Goal: Information Seeking & Learning: Learn about a topic

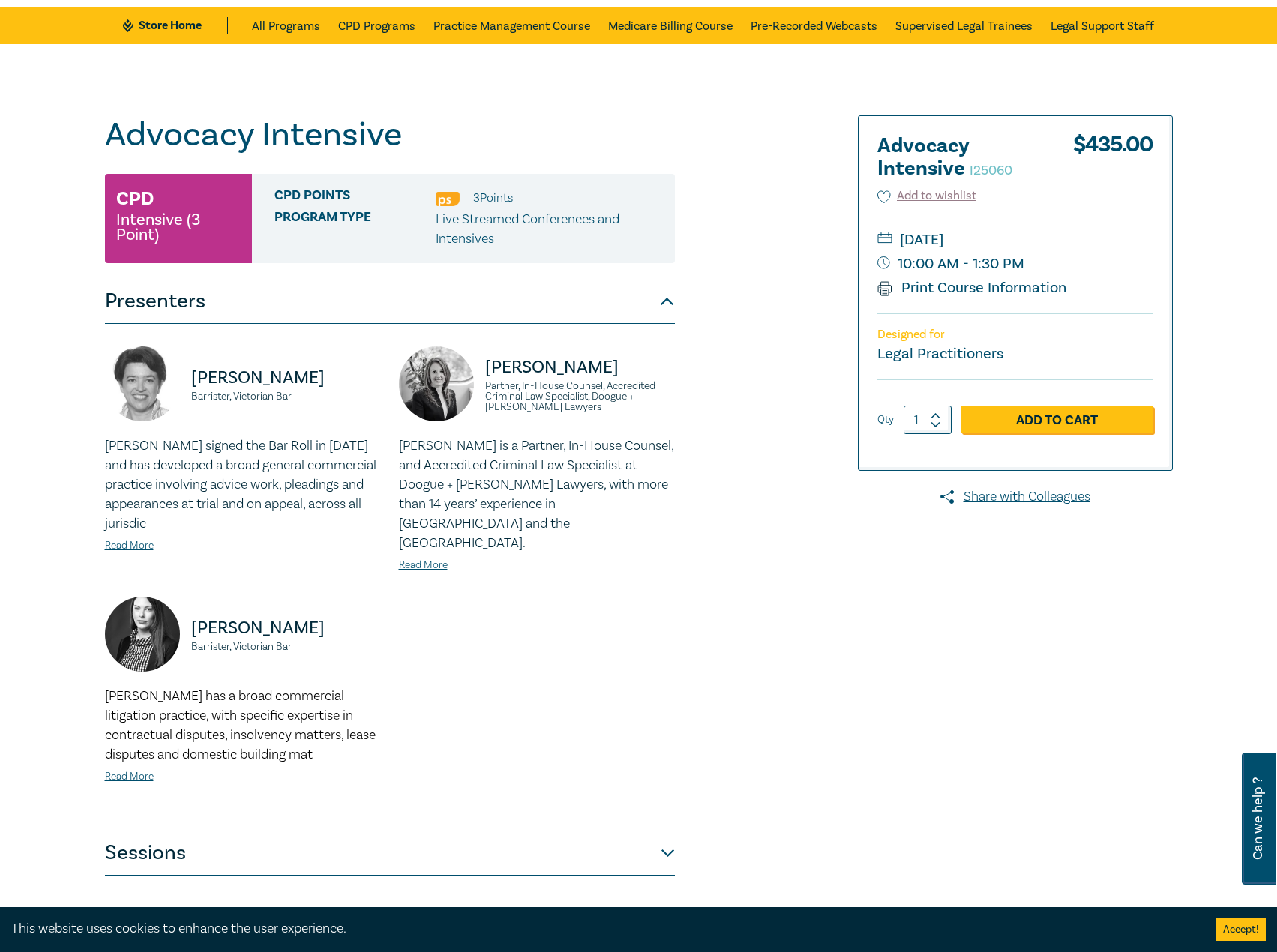
scroll to position [375, 0]
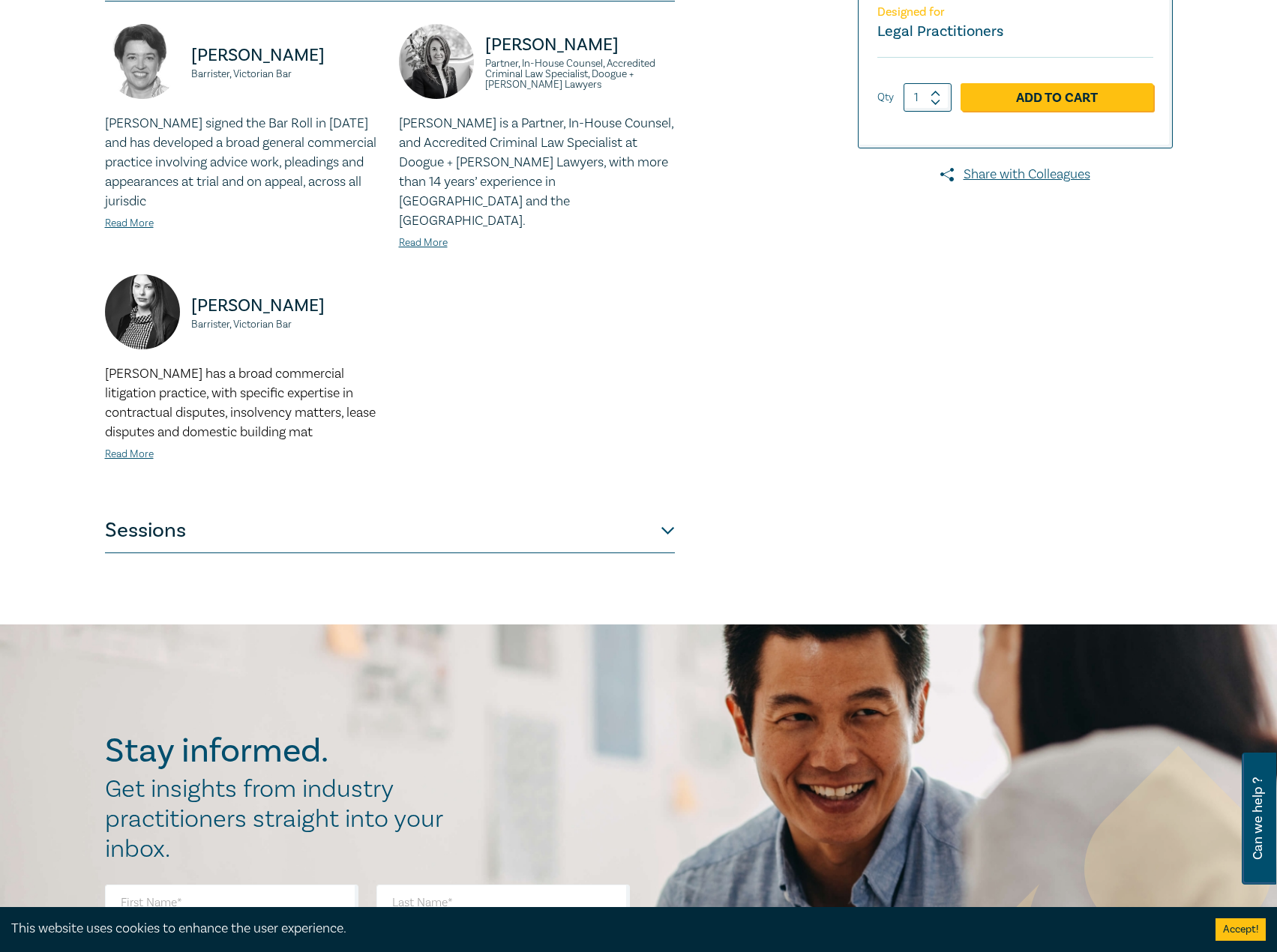
click at [238, 509] on button "Sessions" at bounding box center [390, 531] width 570 height 45
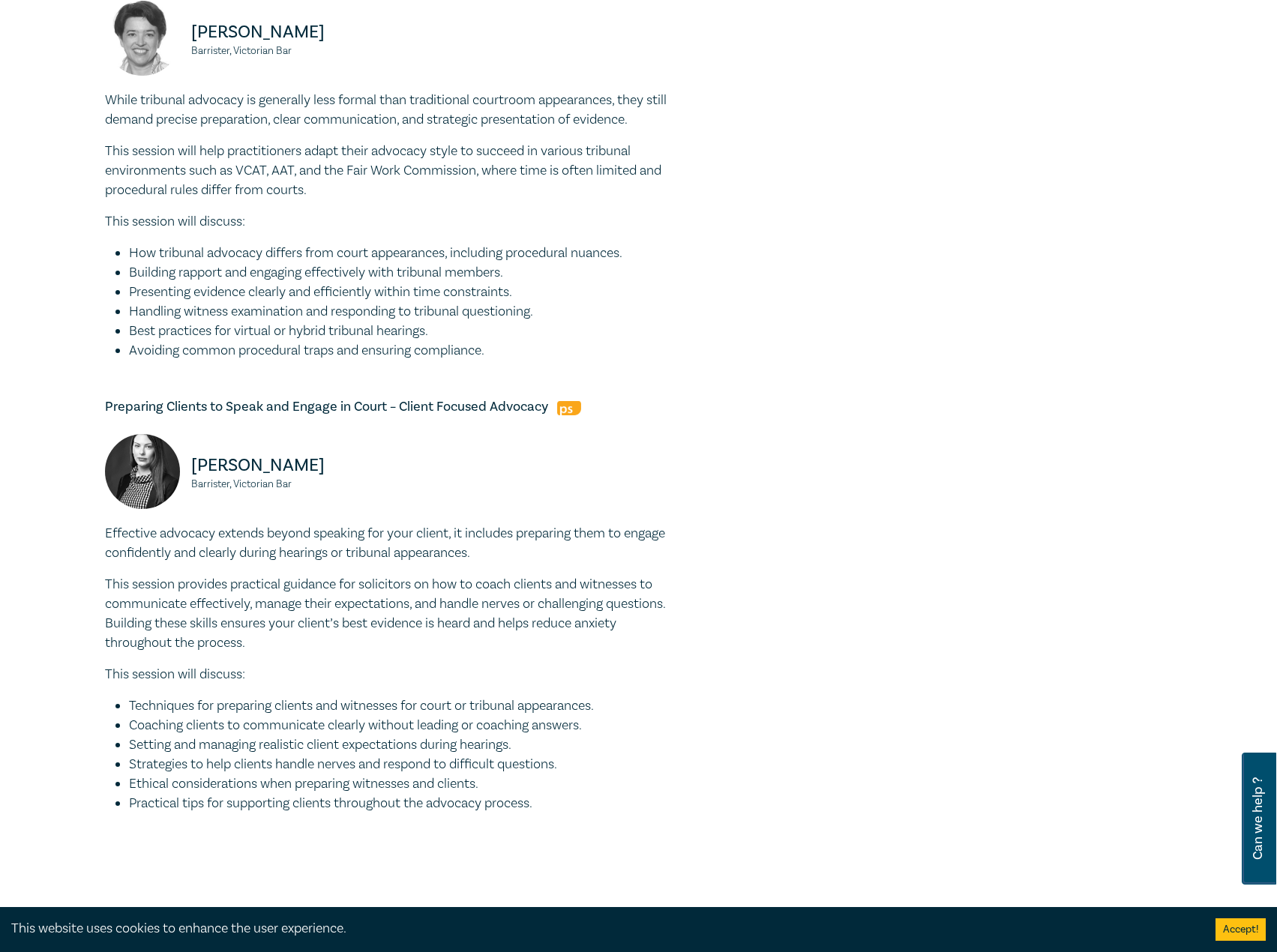
scroll to position [1050, 0]
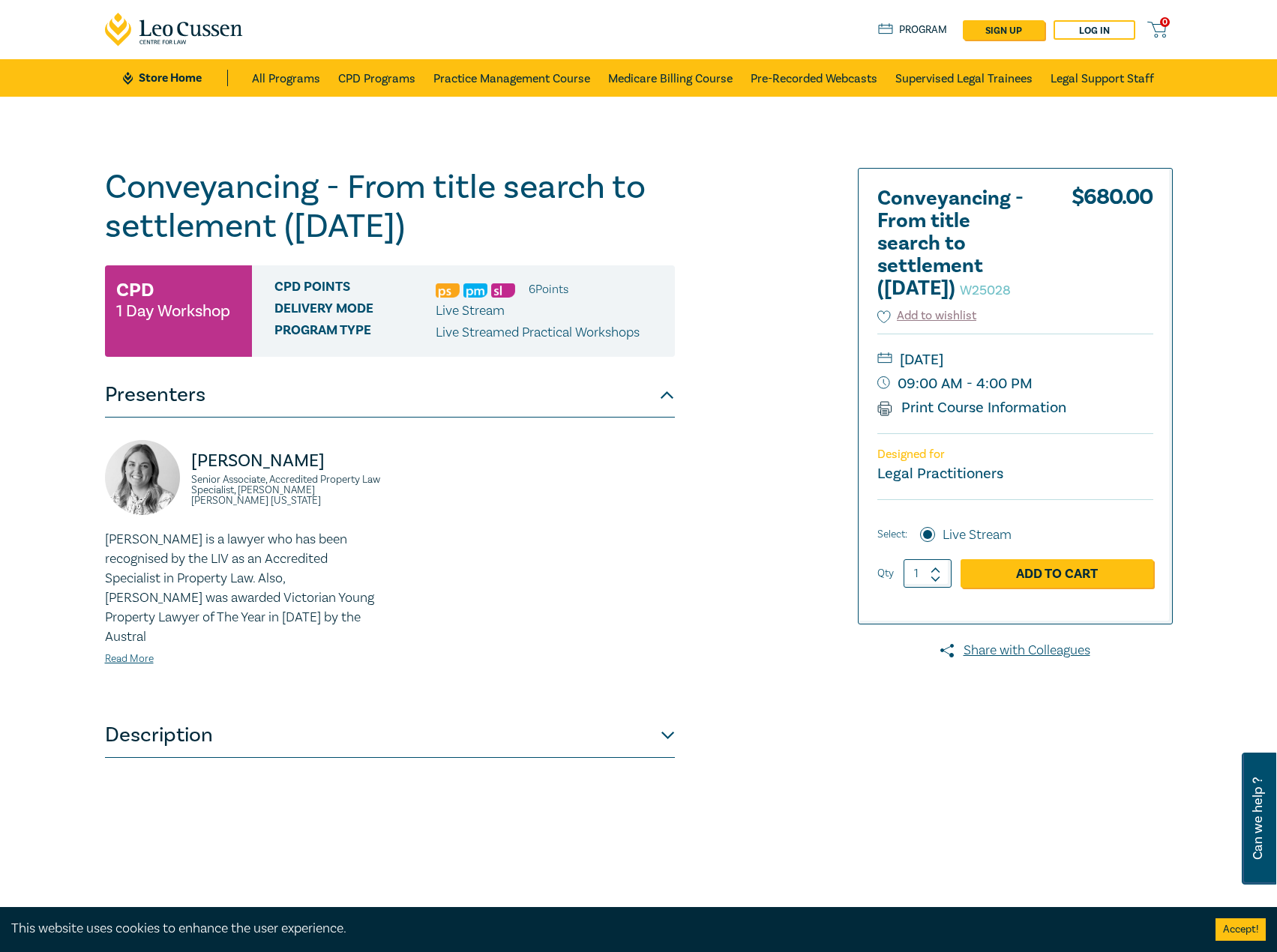
drag, startPoint x: 601, startPoint y: 719, endPoint x: 593, endPoint y: 717, distance: 8.2
click at [600, 718] on button "Description" at bounding box center [390, 735] width 570 height 45
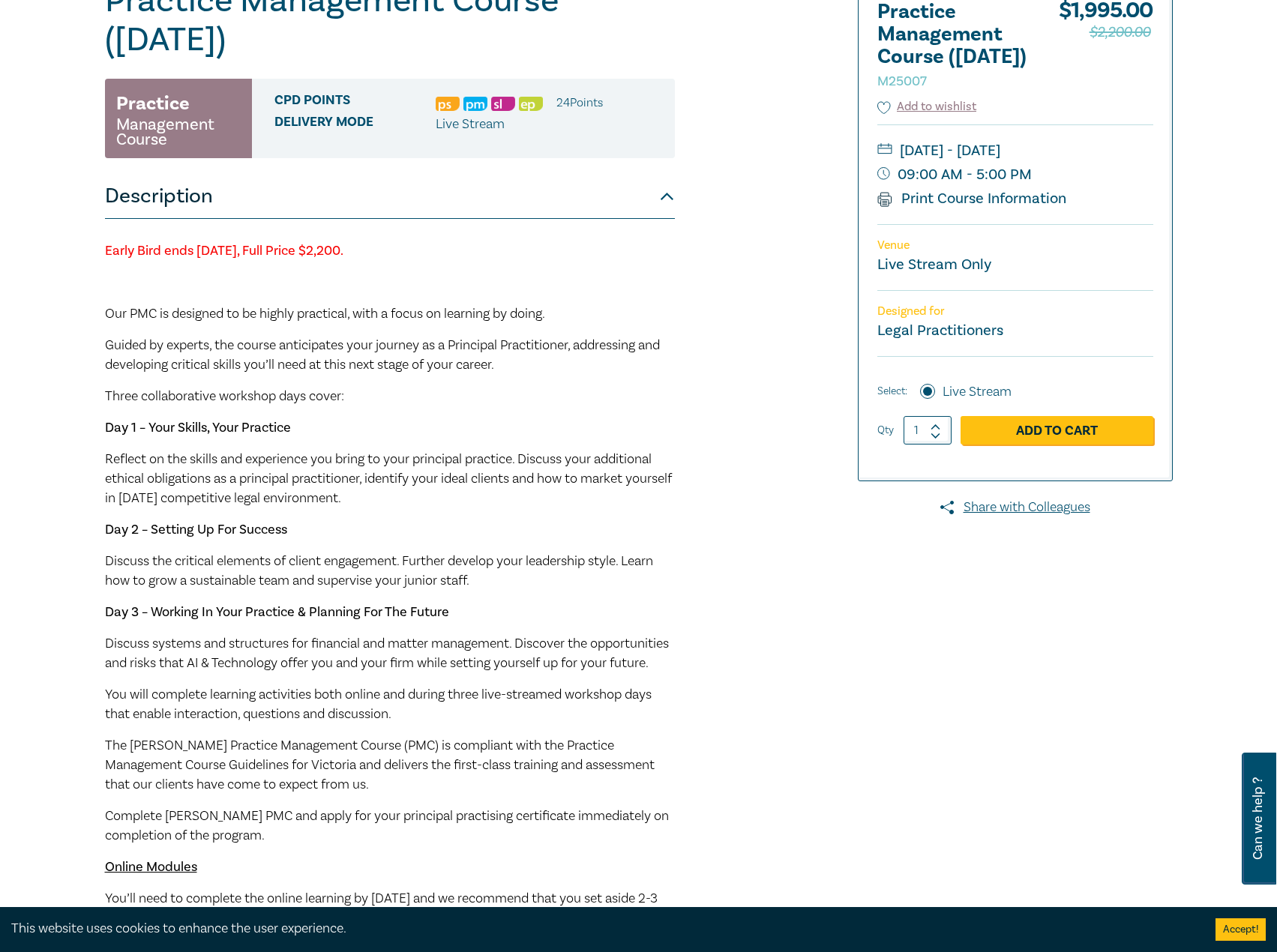
scroll to position [150, 0]
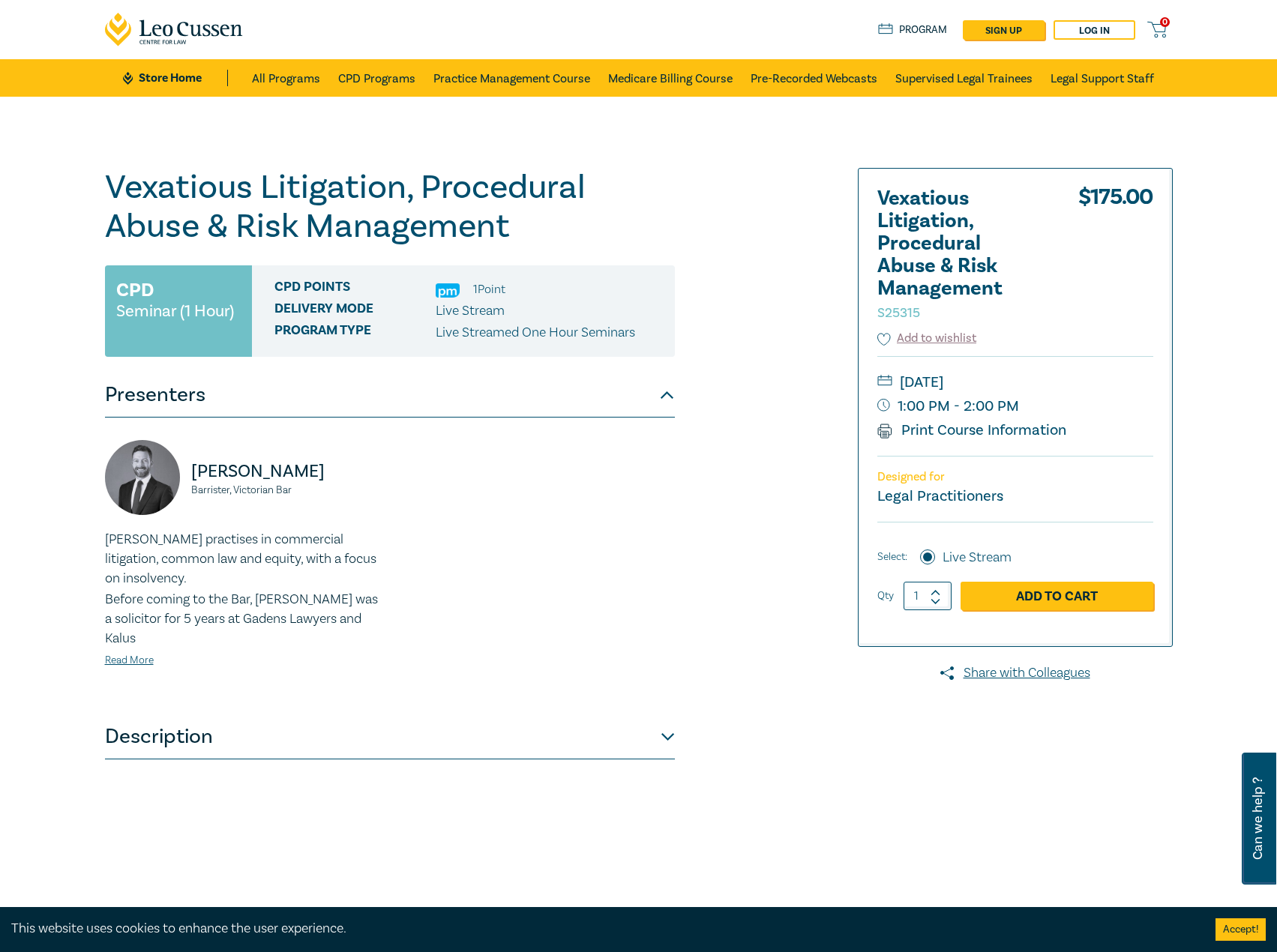
click at [447, 749] on button "Description" at bounding box center [390, 737] width 570 height 45
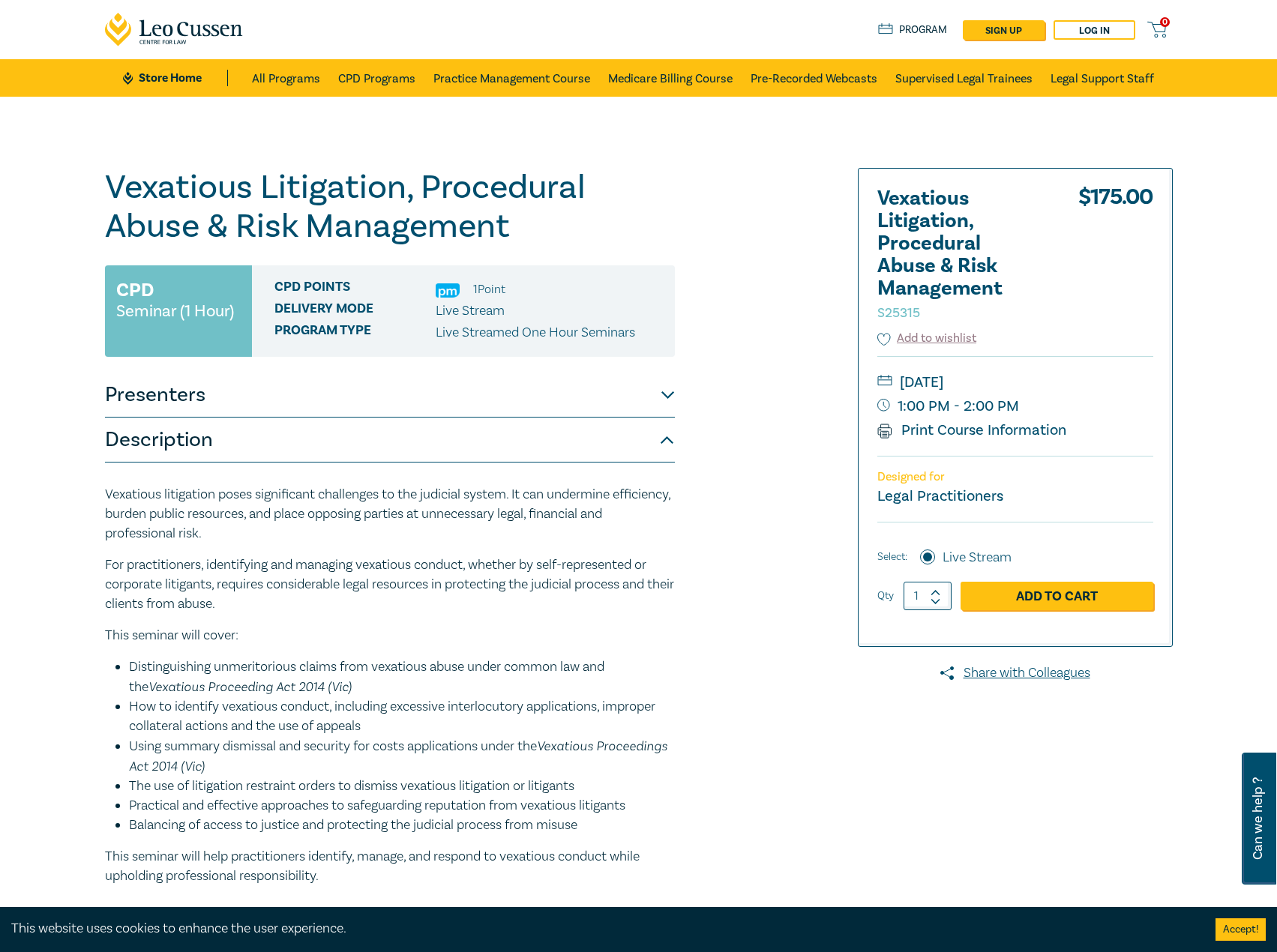
scroll to position [150, 0]
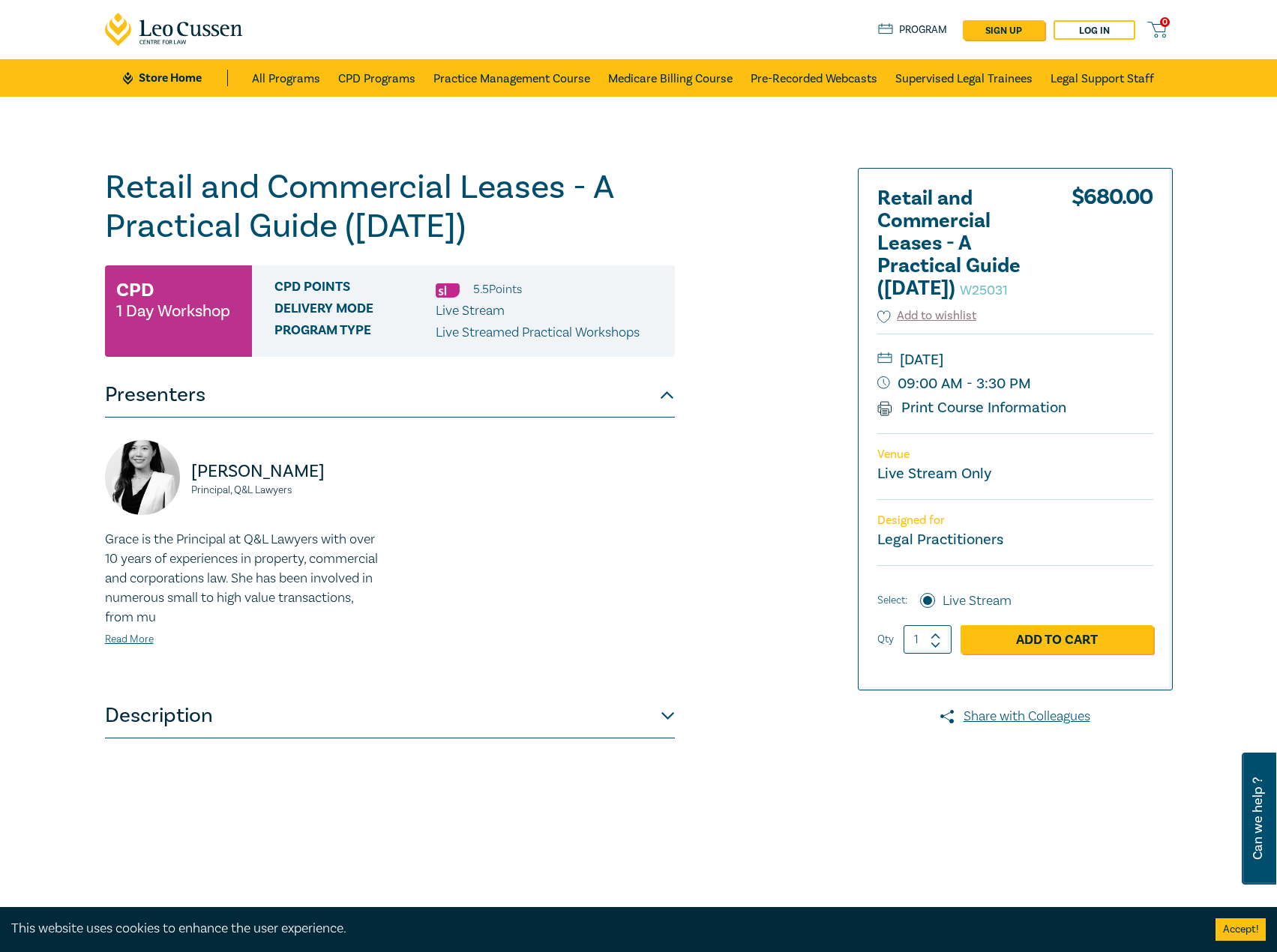
click at [452, 683] on div "Grace Xiao Principal, Q&L Lawyers Grace is the Principal at Q&L Lawyers with ov…" at bounding box center [390, 555] width 570 height 276
click at [459, 704] on button "Description" at bounding box center [390, 716] width 570 height 45
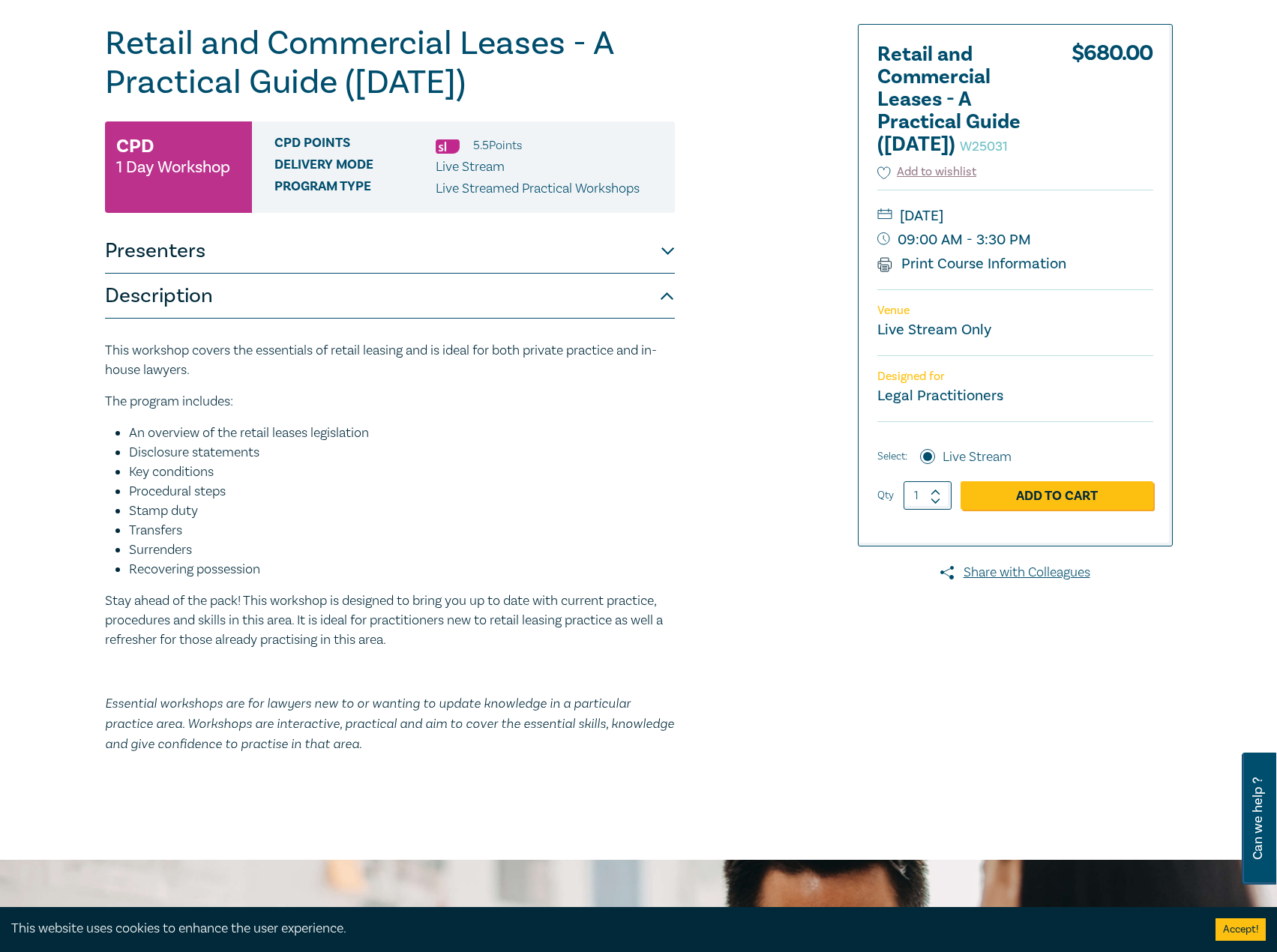
scroll to position [150, 0]
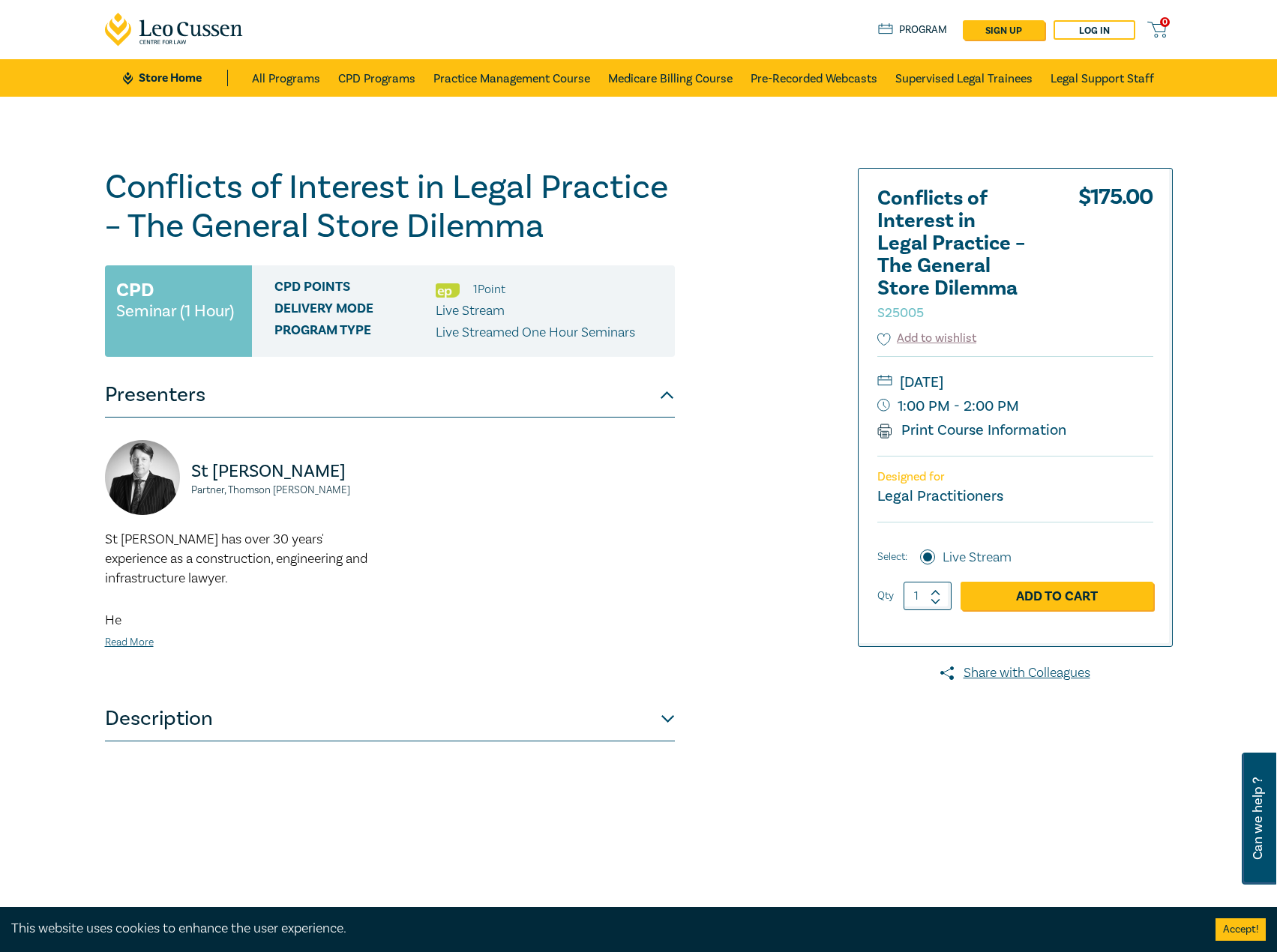
click at [397, 706] on button "Description" at bounding box center [390, 719] width 570 height 45
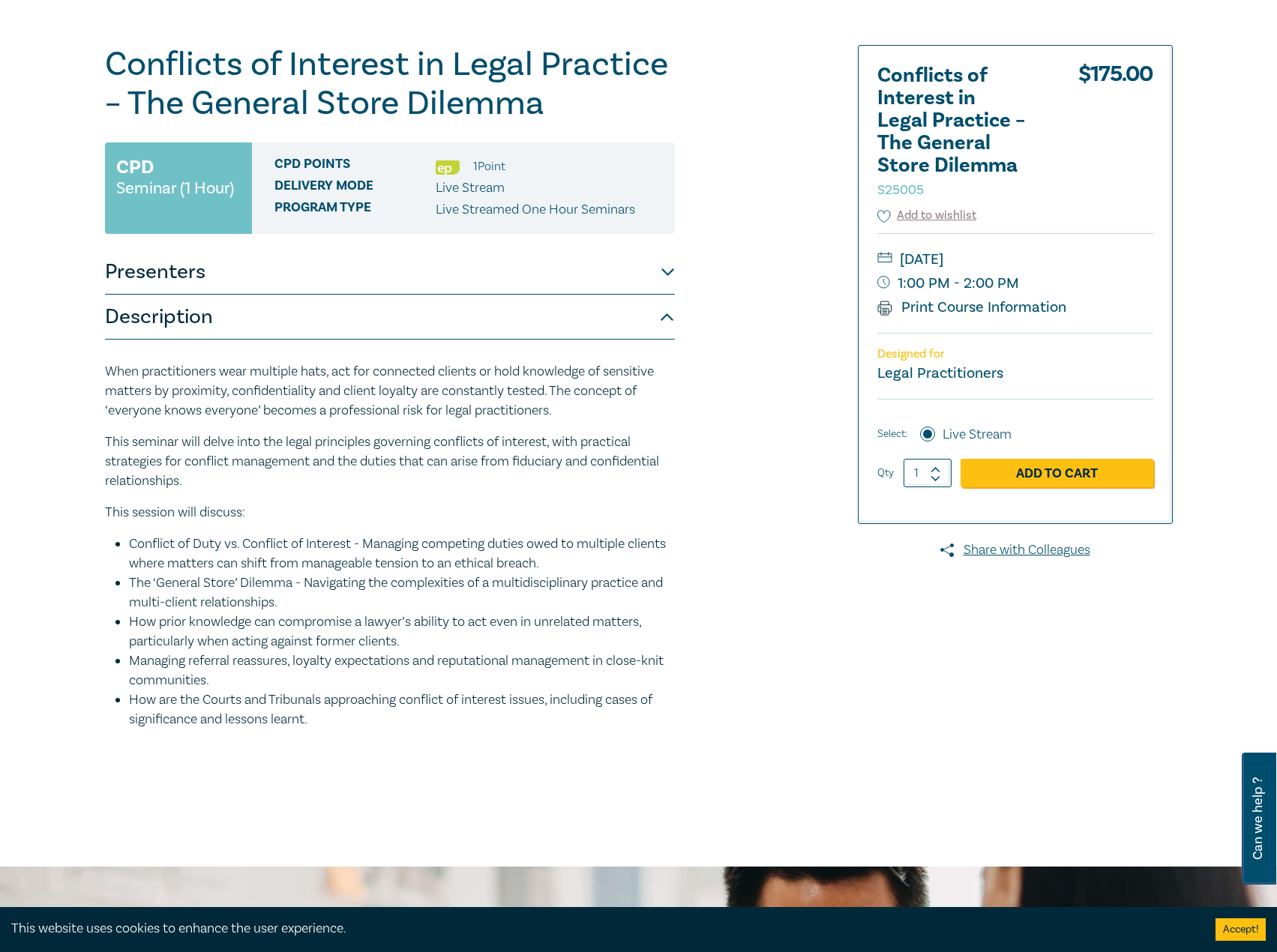
scroll to position [150, 0]
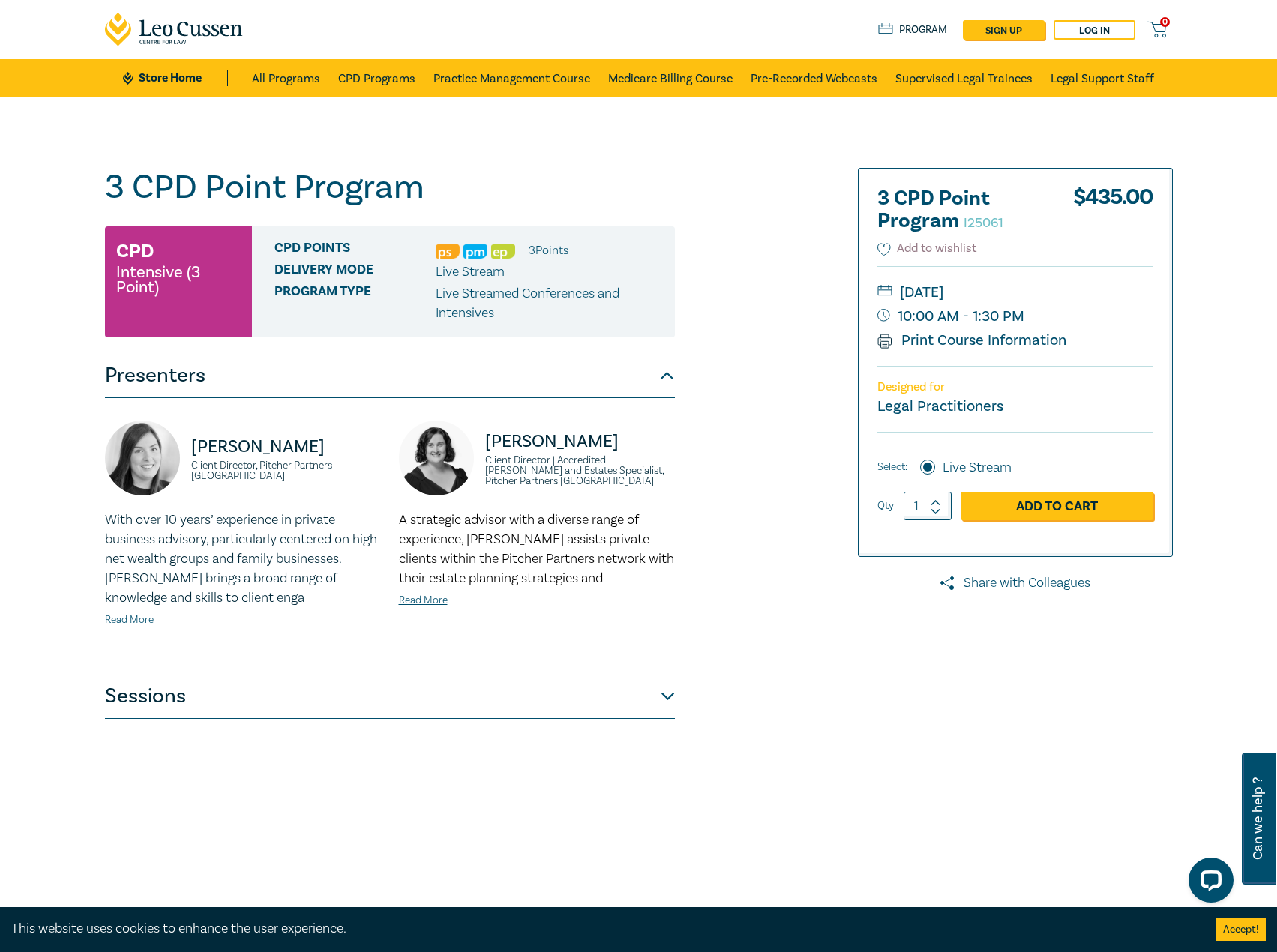
click at [377, 694] on button "Sessions" at bounding box center [390, 697] width 570 height 45
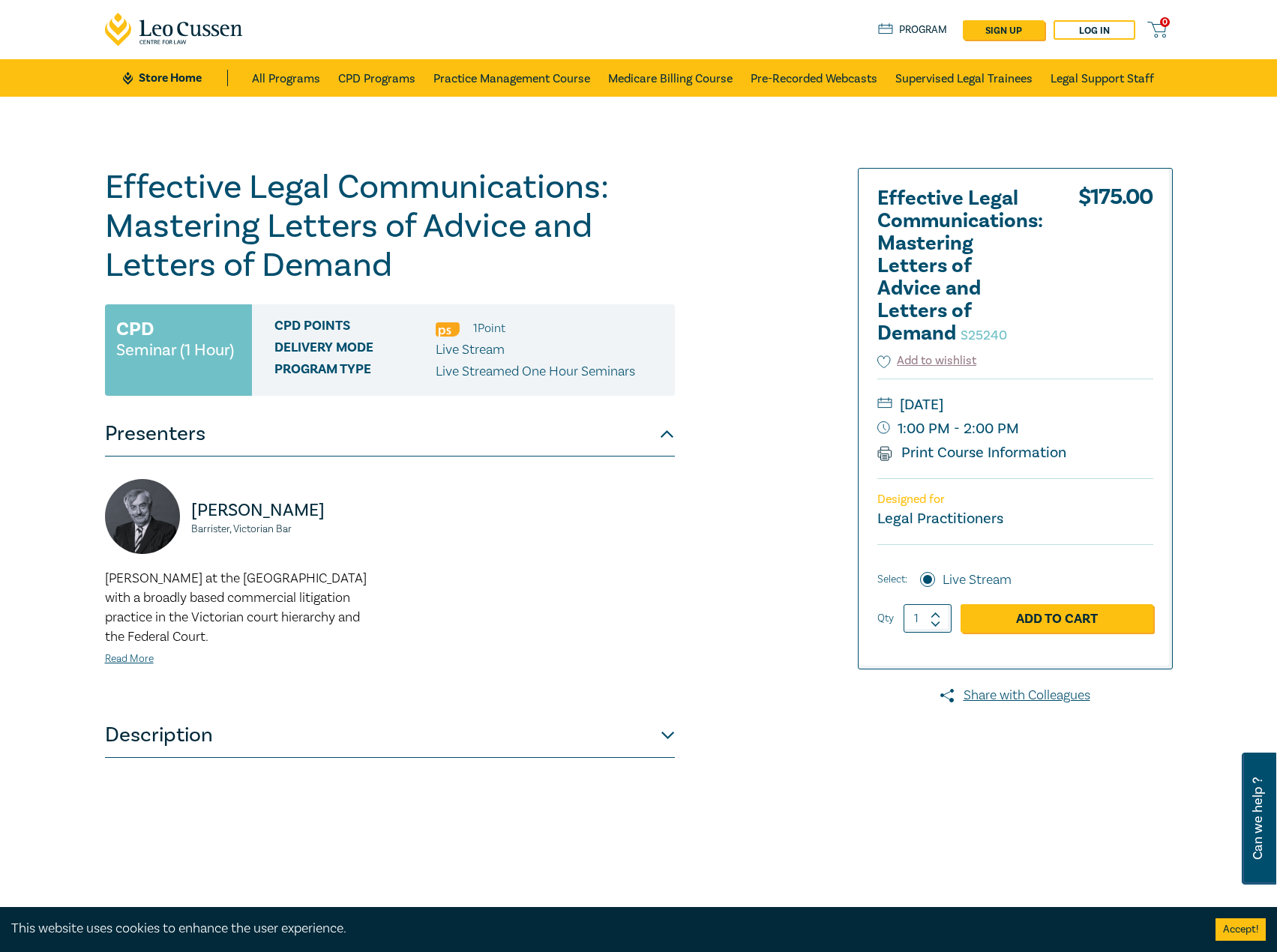
click at [607, 741] on button "Description" at bounding box center [390, 735] width 570 height 45
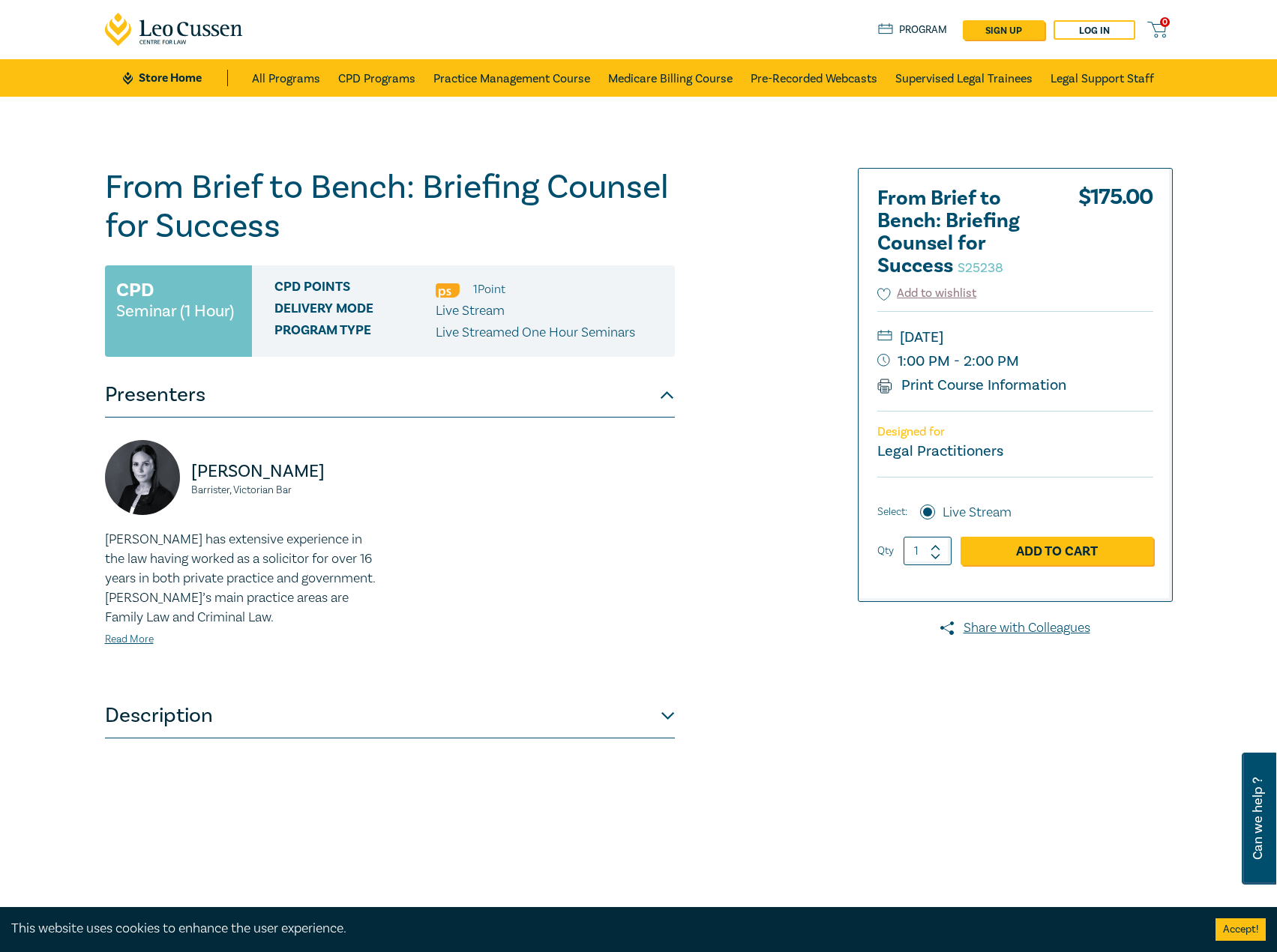
click at [614, 726] on button "Description" at bounding box center [390, 716] width 570 height 45
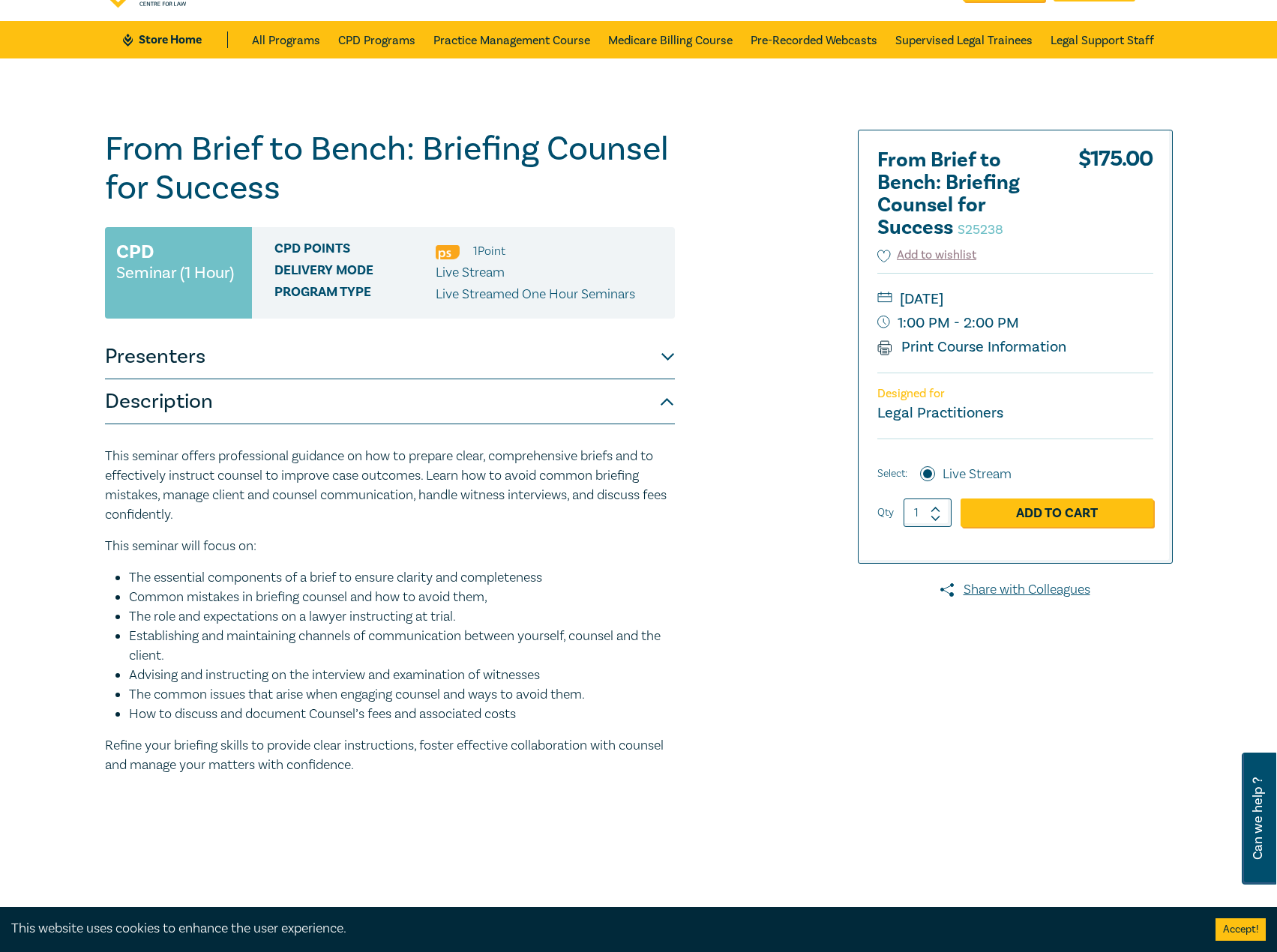
scroll to position [75, 0]
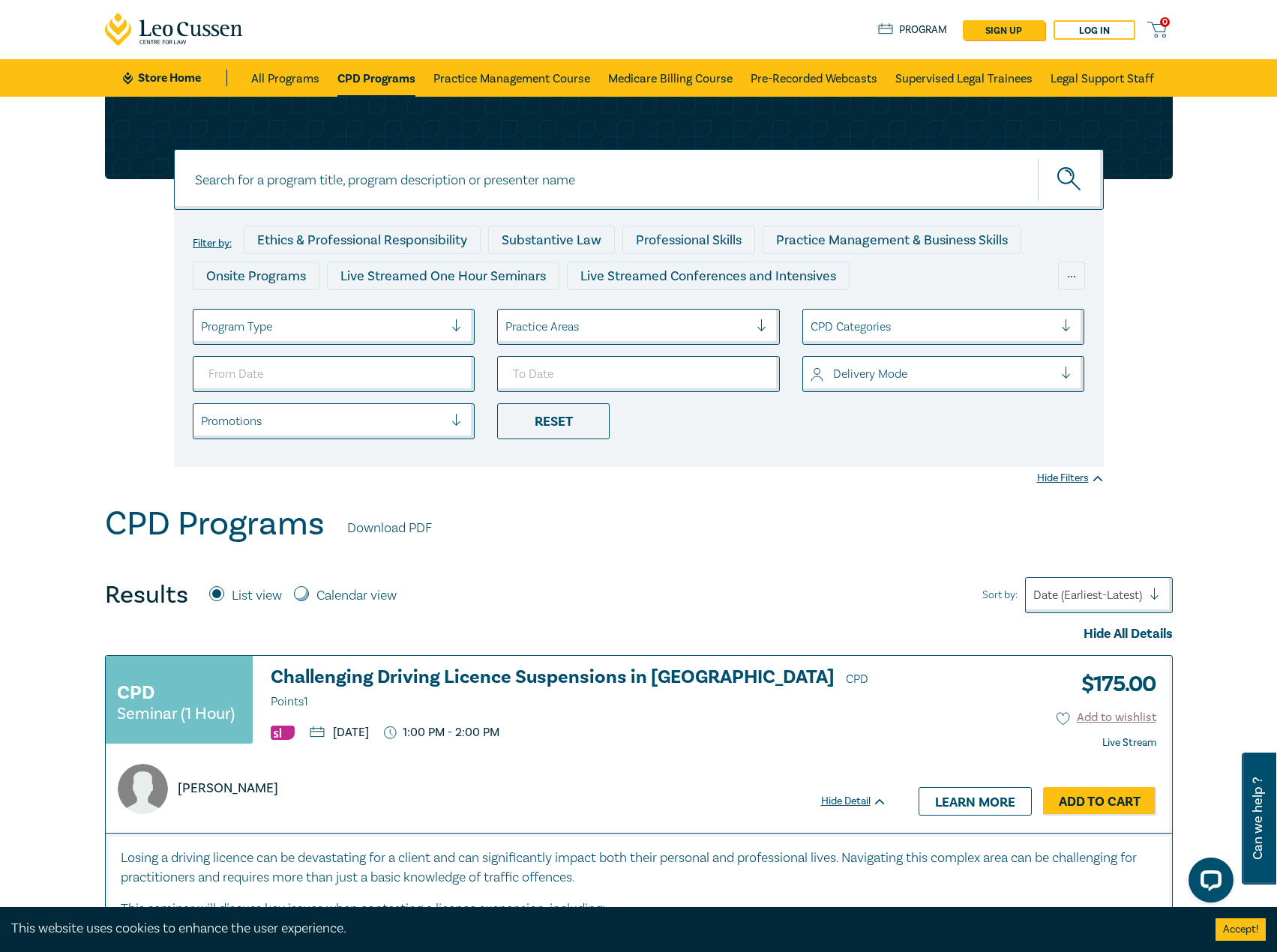
click at [134, 374] on div "Filter by: Ethics & Professional Responsibility Substantive Law Professional Sk…" at bounding box center [639, 282] width 1086 height 370
